Goal: Communication & Community: Answer question/provide support

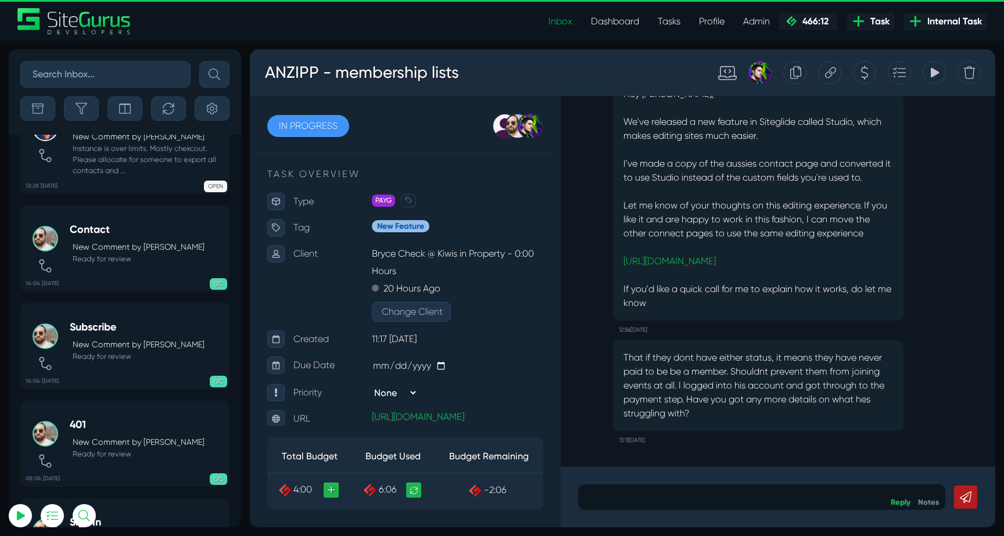
scroll to position [-19060, 0]
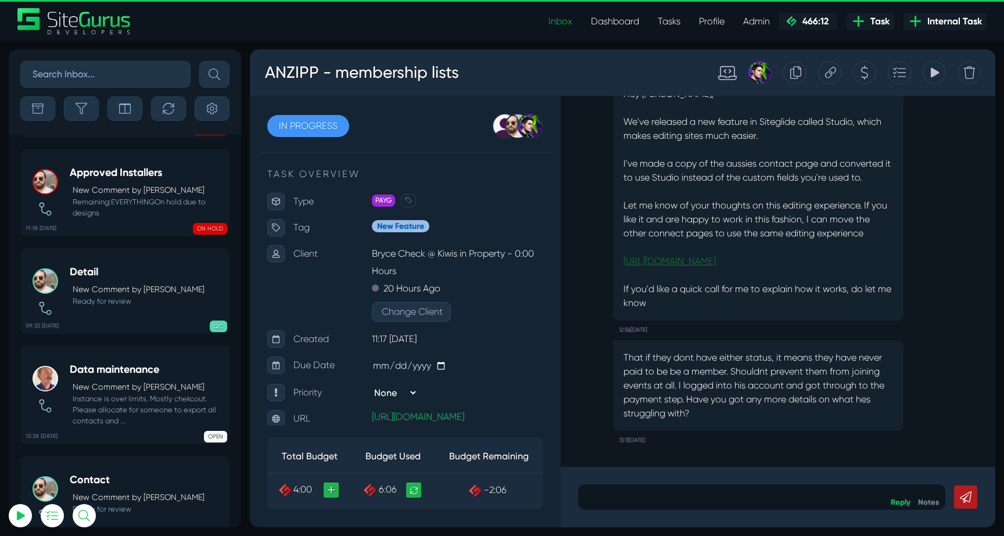
click at [716, 257] on link "https://admin.siteglide.com/#/site/1328626/cms/pages/8376" at bounding box center [669, 261] width 92 height 11
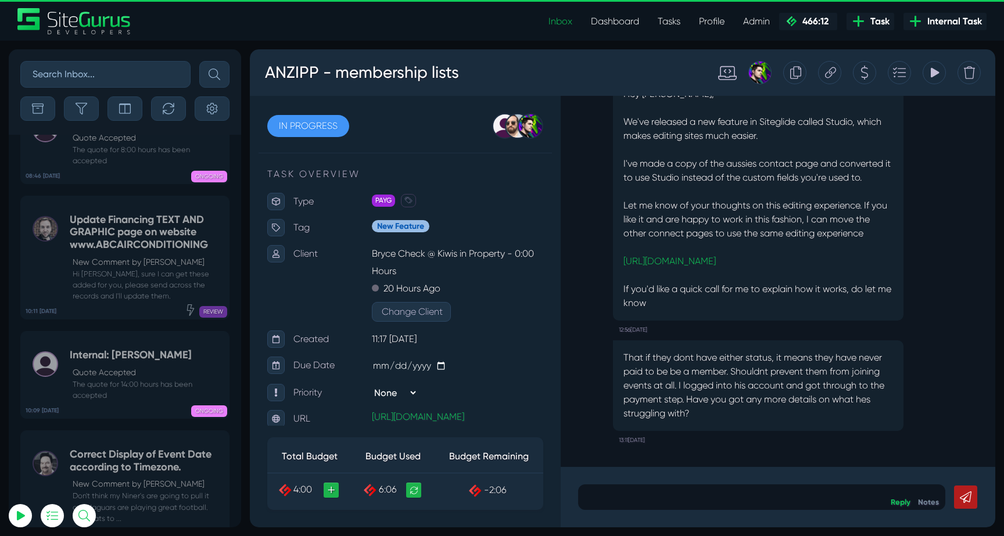
scroll to position [-46190, 0]
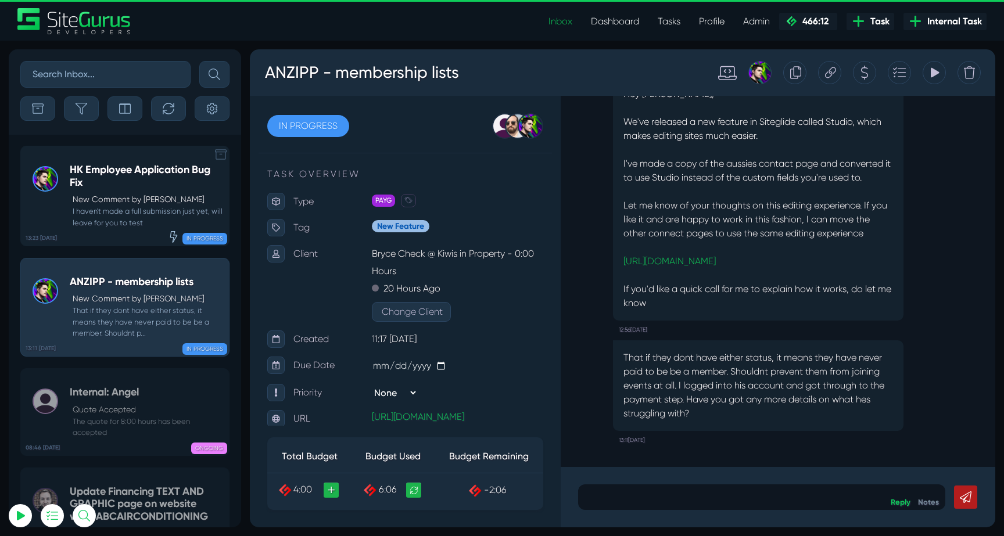
click at [131, 196] on p "New Comment by Josh Carter" at bounding box center [148, 199] width 150 height 12
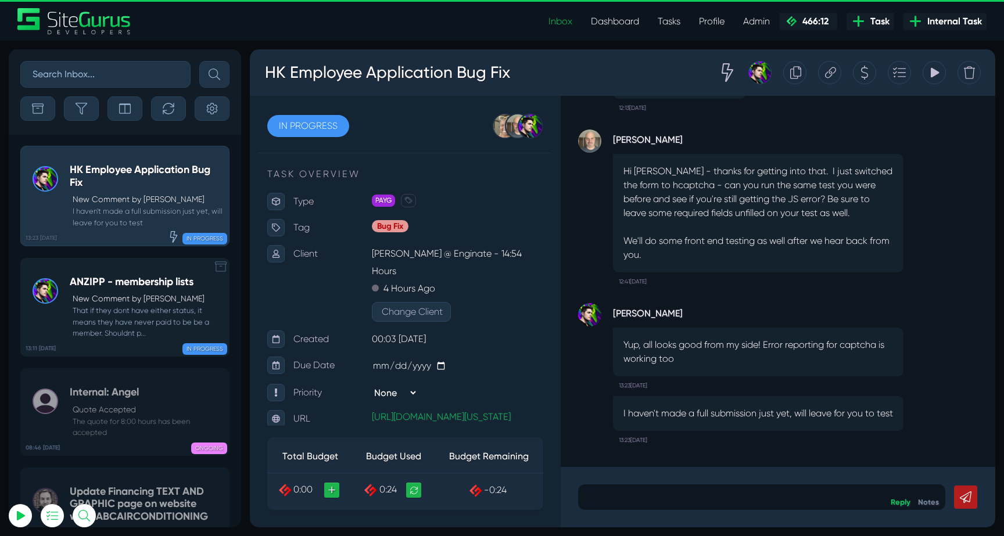
click at [104, 326] on small "That if they dont have either status, it means they have never paid to be be a …" at bounding box center [146, 322] width 153 height 34
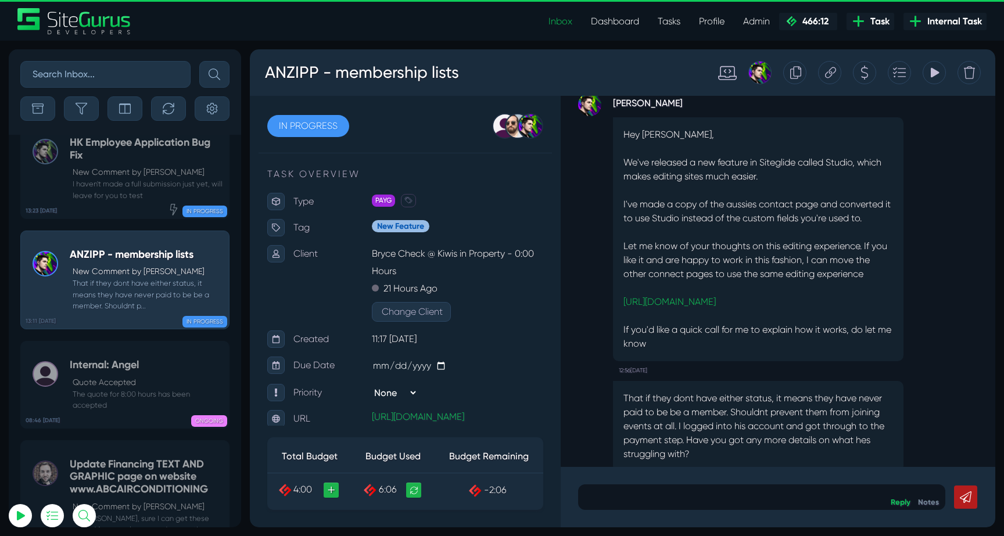
scroll to position [-52, 0]
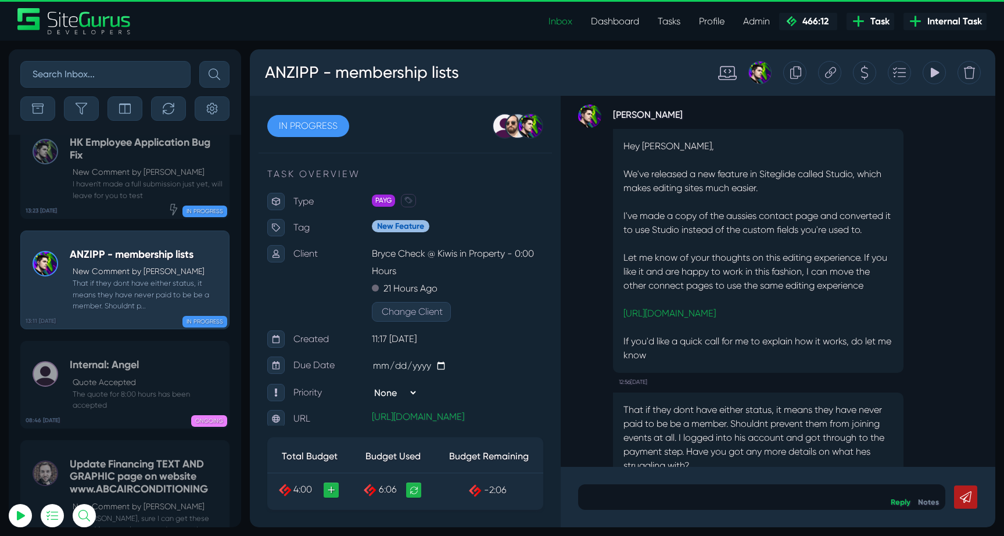
drag, startPoint x: 625, startPoint y: 190, endPoint x: 877, endPoint y: 231, distance: 256.0
click at [877, 231] on div "Hey Bryce, We've released a new feature in Siteglide called Studio, which makes…" at bounding box center [758, 251] width 291 height 244
click at [877, 231] on p "I've made a copy of the aussies contact page and converted it to use Studio ins…" at bounding box center [758, 223] width 270 height 28
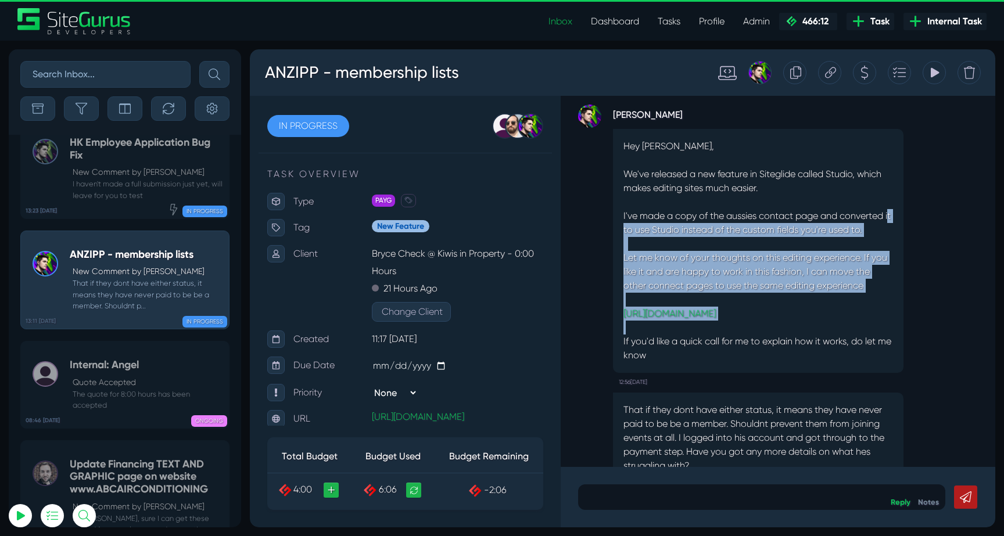
scroll to position [0, 0]
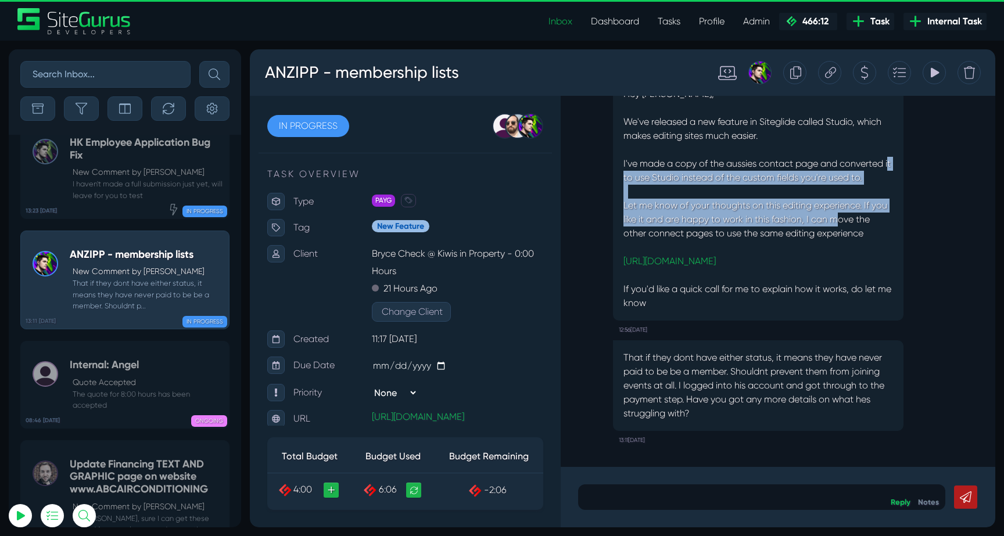
drag, startPoint x: 699, startPoint y: 229, endPoint x: 843, endPoint y: 211, distance: 145.2
click at [843, 211] on div "Hey Bryce, We've released a new feature in Siteglide called Studio, which makes…" at bounding box center [758, 199] width 291 height 244
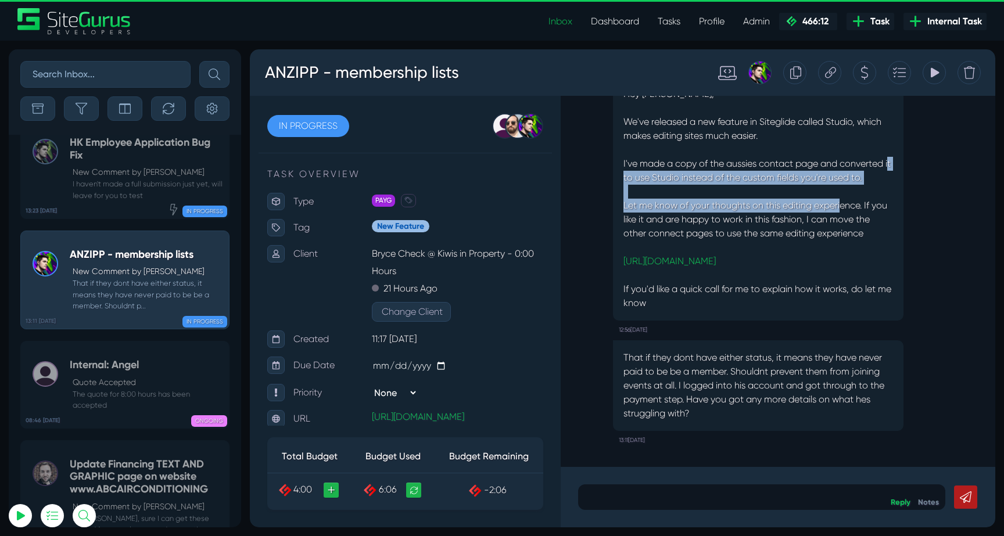
click at [843, 211] on p "Let me know of your thoughts on this editing experience. If you like it and are…" at bounding box center [758, 234] width 270 height 70
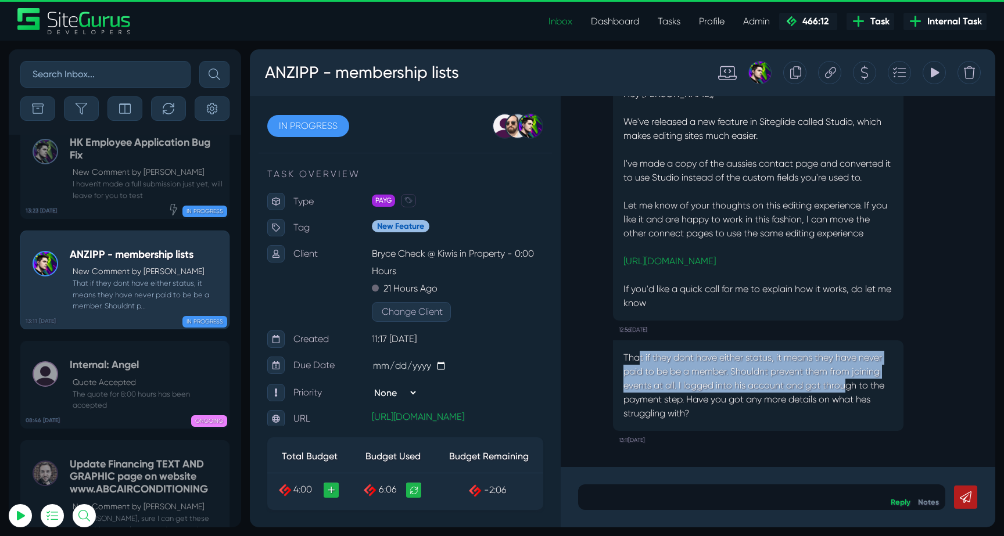
drag, startPoint x: 636, startPoint y: 362, endPoint x: 838, endPoint y: 379, distance: 202.3
click at [841, 379] on p "That if they dont have either status, it means they have never paid to be be a …" at bounding box center [758, 386] width 270 height 70
click at [838, 379] on p "That if they dont have either status, it means they have never paid to be be a …" at bounding box center [758, 386] width 270 height 70
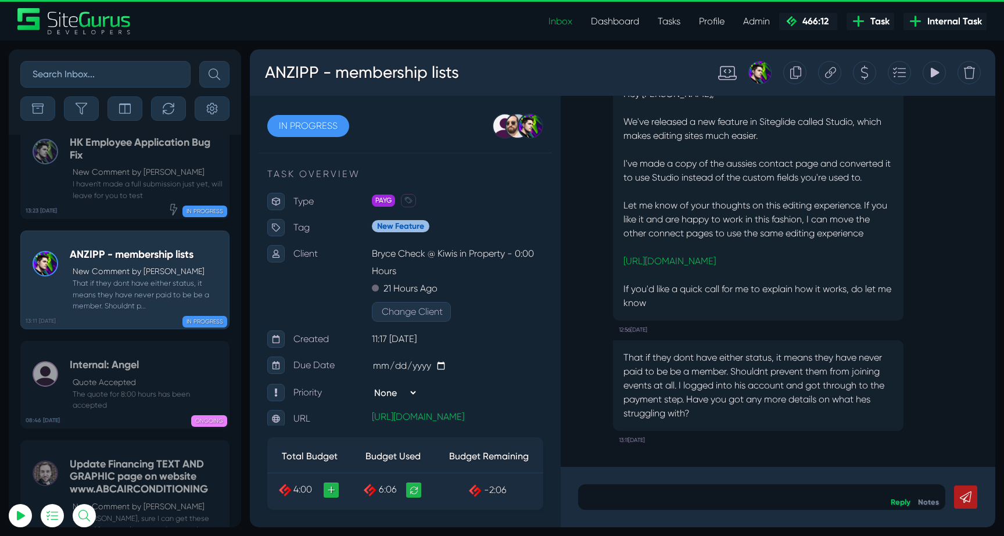
click at [810, 324] on div "Josh Carter Hey Bryce, We've released a new feature in Siteglide called Studio,…" at bounding box center [758, 195] width 291 height 287
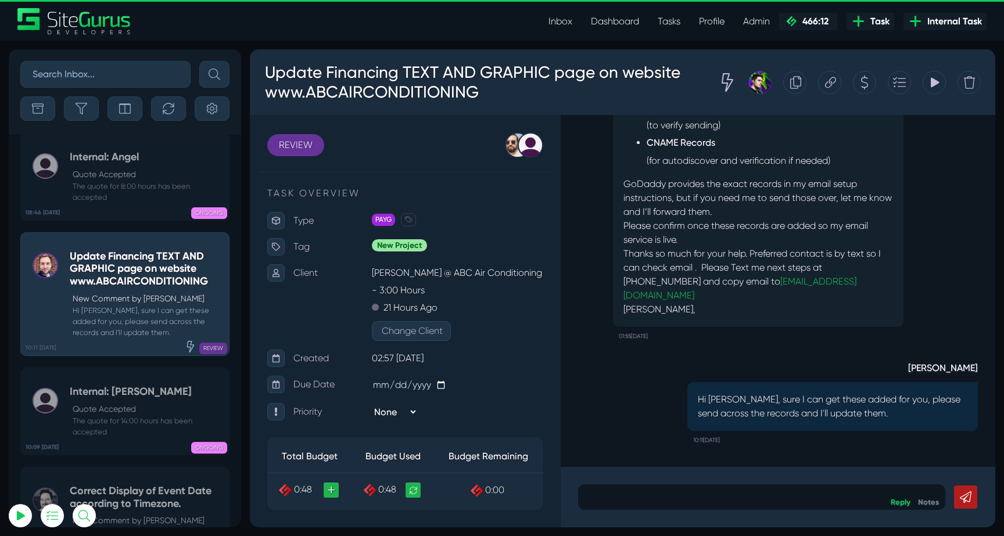
scroll to position [-45868, 0]
